Goal: Task Accomplishment & Management: Manage account settings

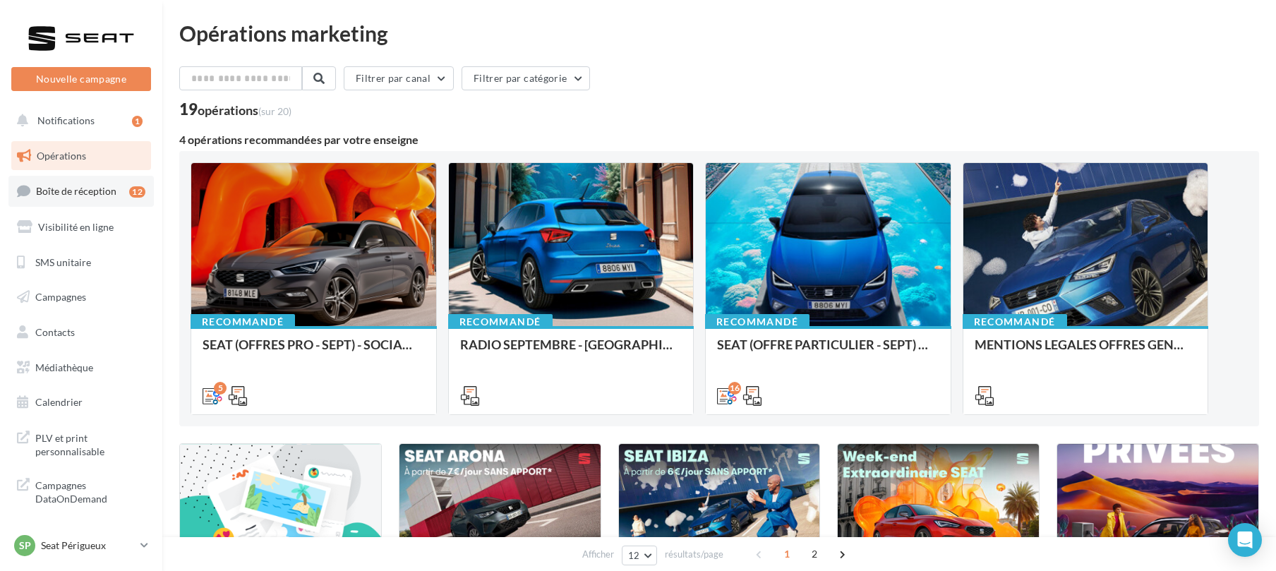
click at [80, 188] on span "Boîte de réception" at bounding box center [76, 191] width 80 height 12
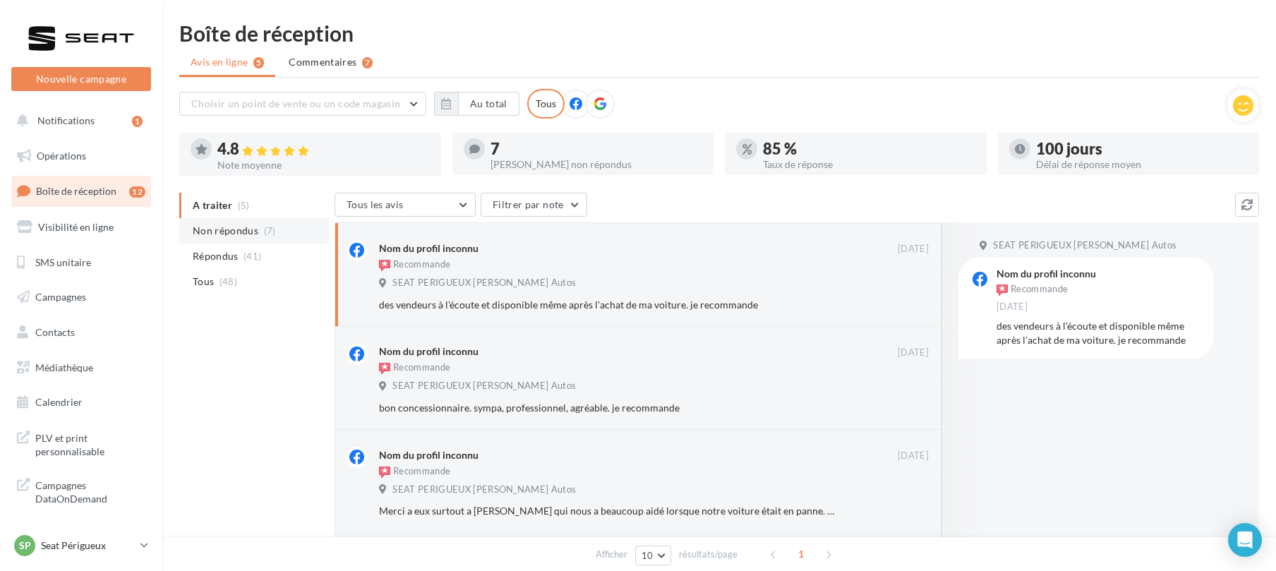
click at [220, 229] on span "Non répondus" at bounding box center [226, 231] width 66 height 14
click at [73, 542] on p "Seat Périgueux" at bounding box center [88, 546] width 94 height 14
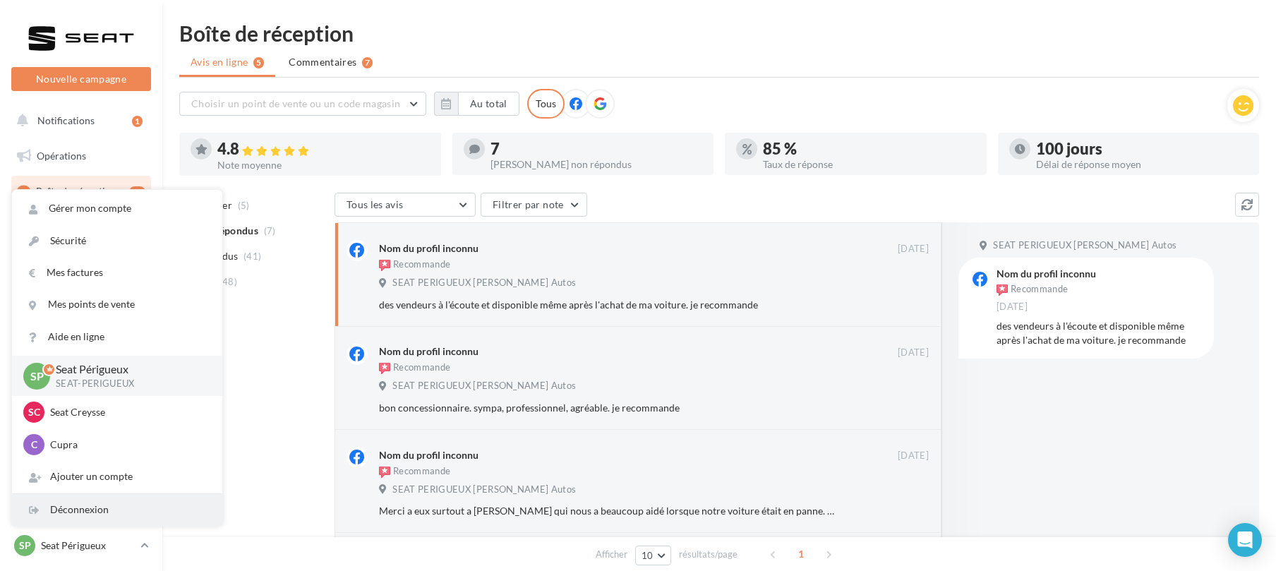
click at [68, 512] on div "Déconnexion" at bounding box center [117, 510] width 210 height 32
